Goal: Navigation & Orientation: Find specific page/section

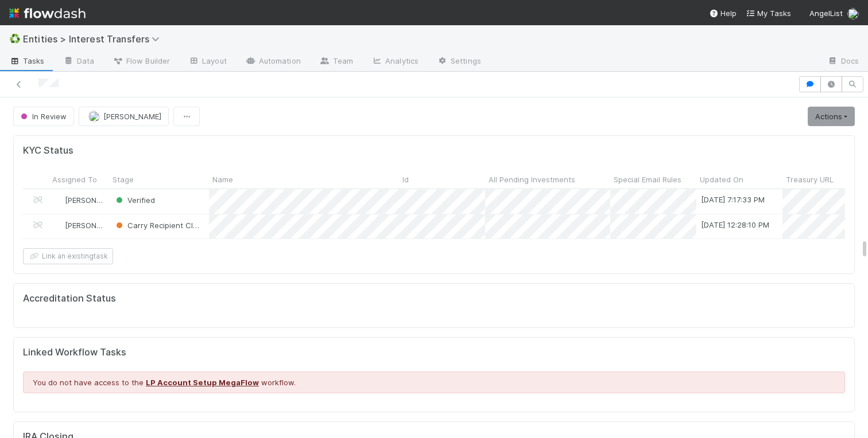
scroll to position [233, 403]
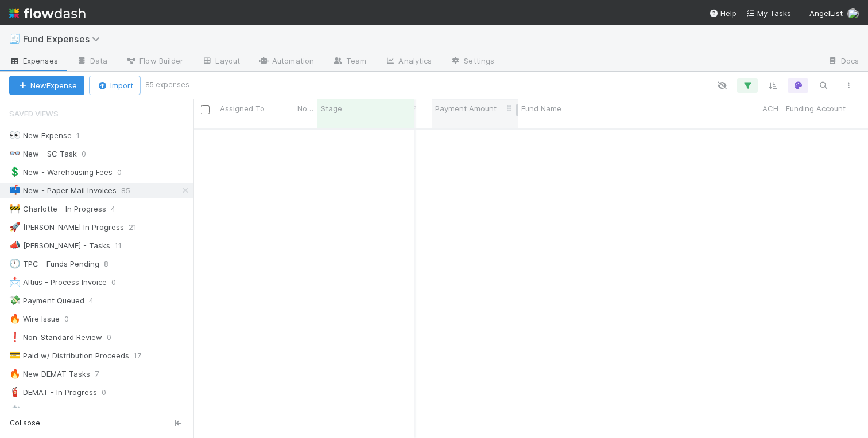
scroll to position [1633, 170]
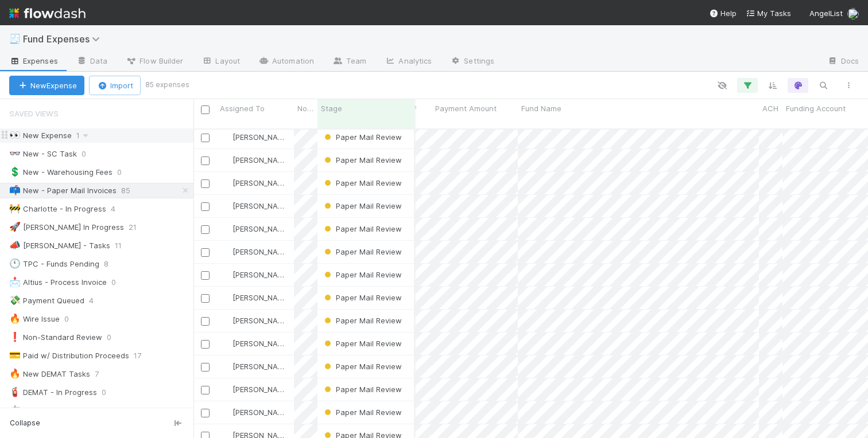
click at [56, 130] on div "👀 New Expense" at bounding box center [40, 136] width 63 height 14
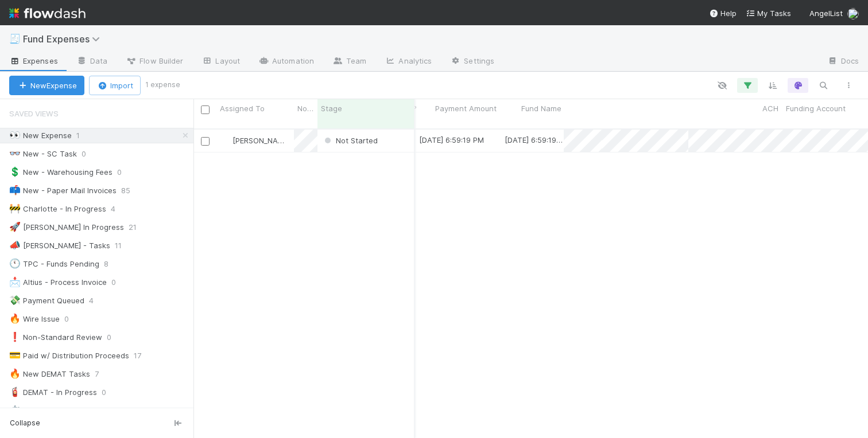
scroll to position [318, 674]
click at [182, 135] on icon at bounding box center [185, 135] width 11 height 7
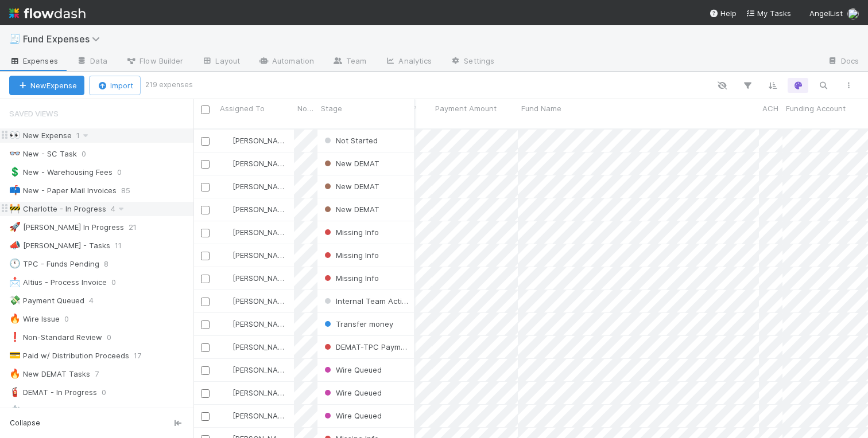
click at [58, 214] on div "🚧 Charlotte - In Progress" at bounding box center [57, 209] width 97 height 14
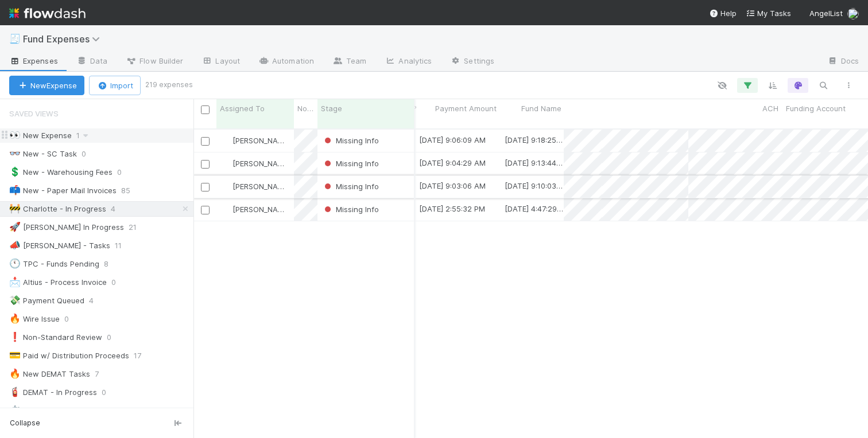
scroll to position [318, 674]
click at [543, 266] on div "Charlotte Mas Missing Info 8/6/25, 9:06:09 AM 8/6/25, 9:18:25 AM 0 0 0 0 0 0 0 …" at bounding box center [530, 289] width 674 height 318
click at [183, 209] on icon at bounding box center [185, 208] width 11 height 7
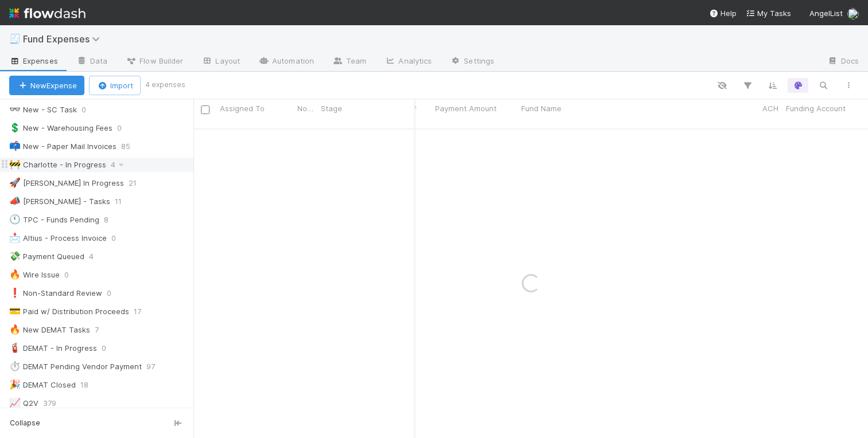
scroll to position [57, 0]
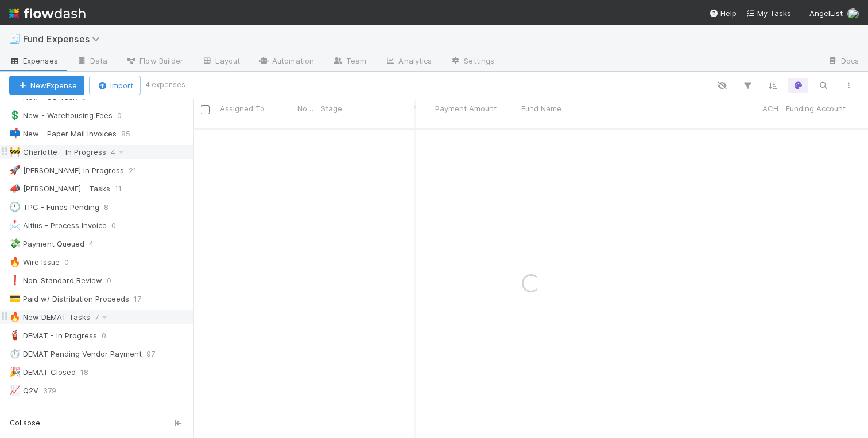
click at [70, 316] on div "🔥 New DEMAT Tasks" at bounding box center [49, 317] width 81 height 14
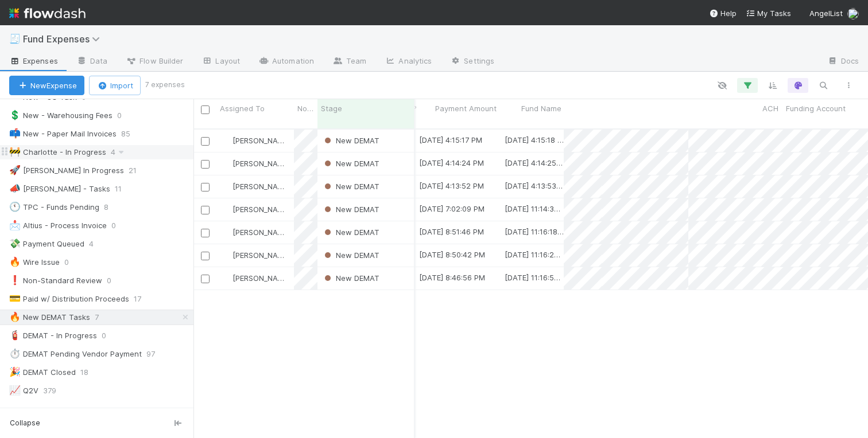
scroll to position [318, 674]
